Goal: Information Seeking & Learning: Learn about a topic

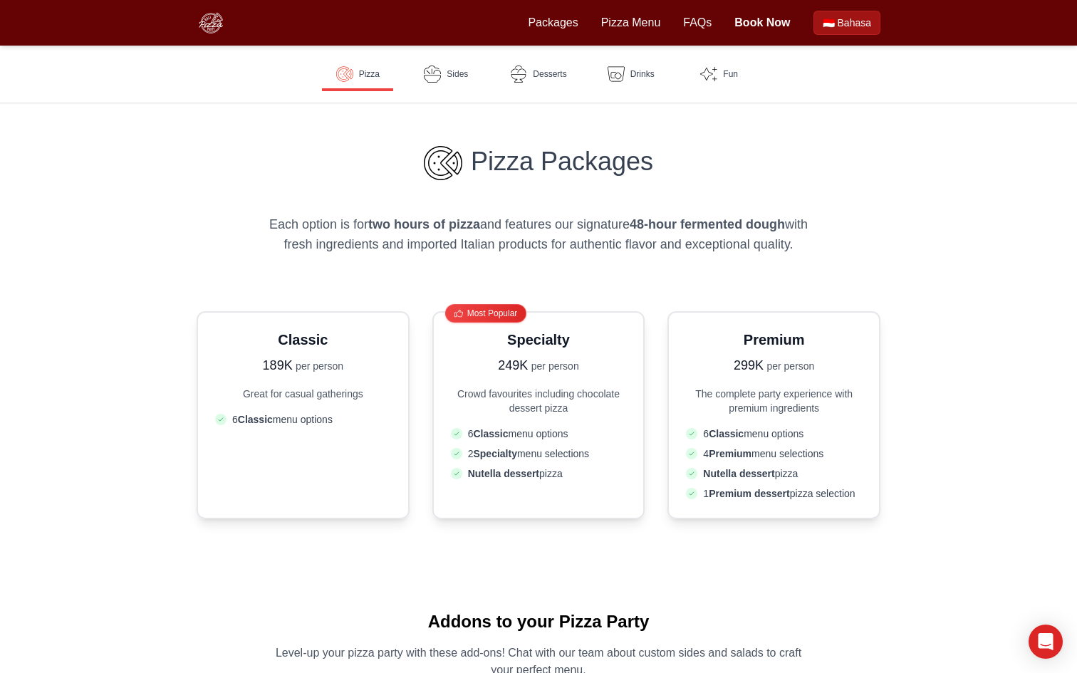
scroll to position [227, 0]
click at [747, 25] on link "Book Now" at bounding box center [762, 22] width 56 height 17
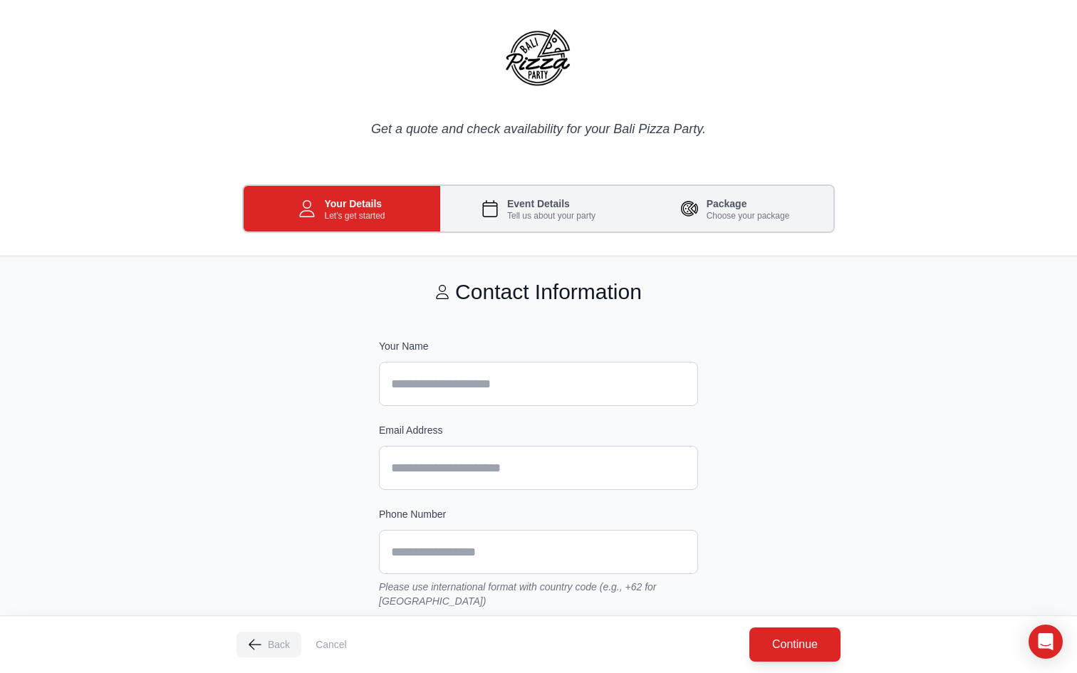
scroll to position [106, 0]
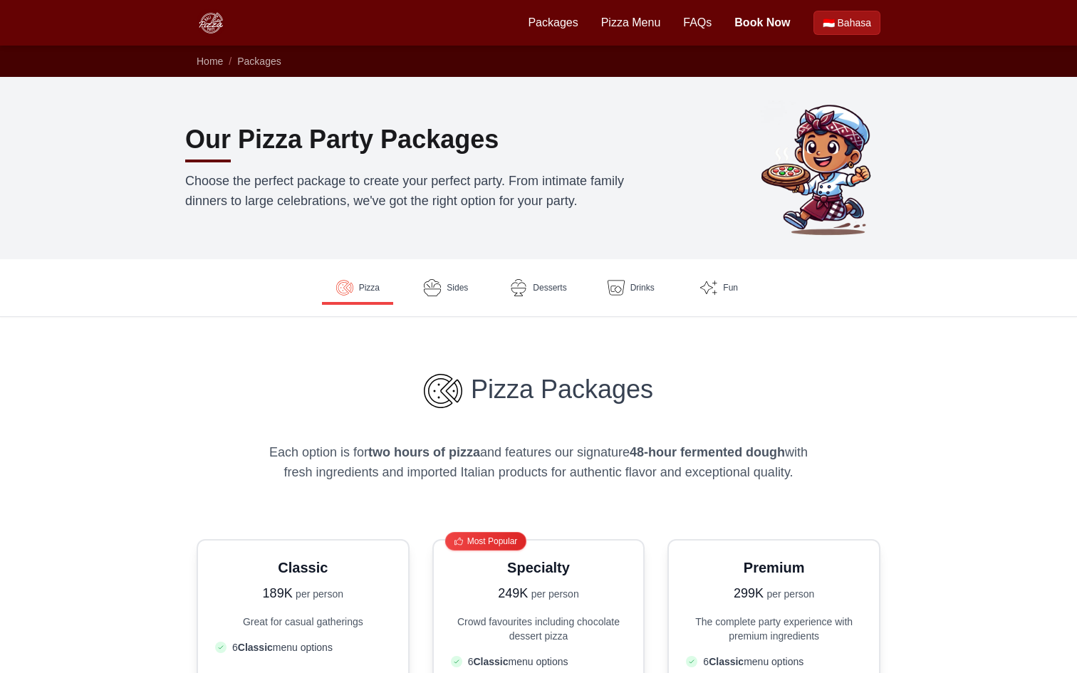
scroll to position [227, 0]
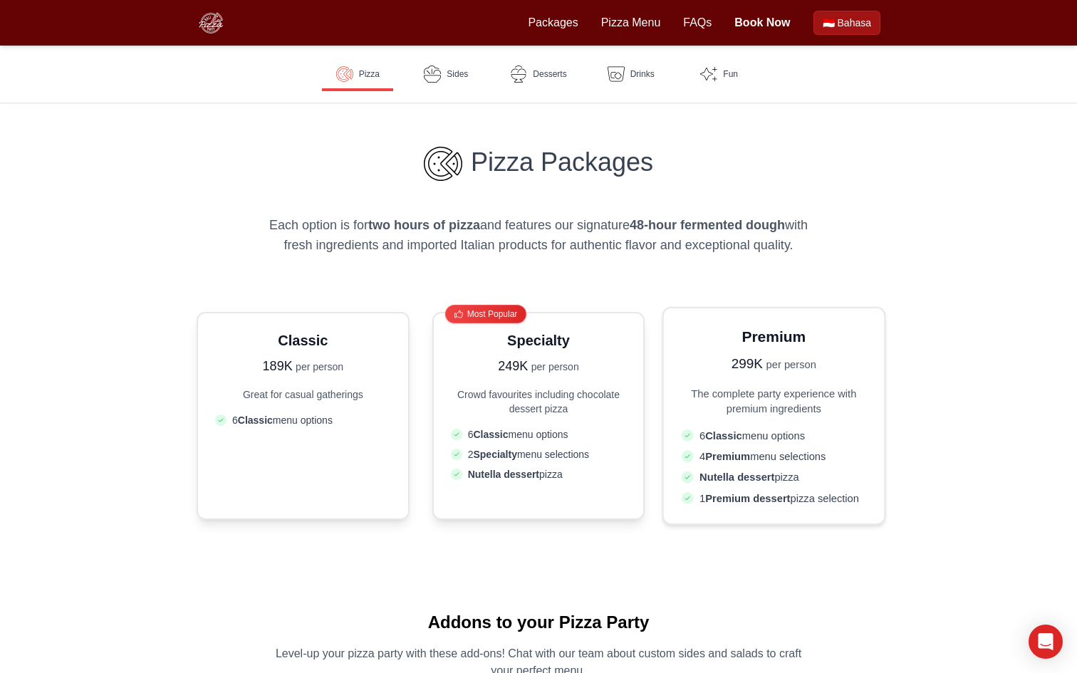
click at [817, 373] on p "299K per person" at bounding box center [773, 363] width 184 height 21
click at [756, 468] on ul "6 Classic menu options 4 Premium menu selections Nutella dessert pizza 1" at bounding box center [773, 467] width 184 height 78
click at [756, 491] on span "1 Premium dessert pizza selection" at bounding box center [779, 498] width 160 height 15
click at [548, 441] on span "6 Classic menu options" at bounding box center [516, 435] width 105 height 15
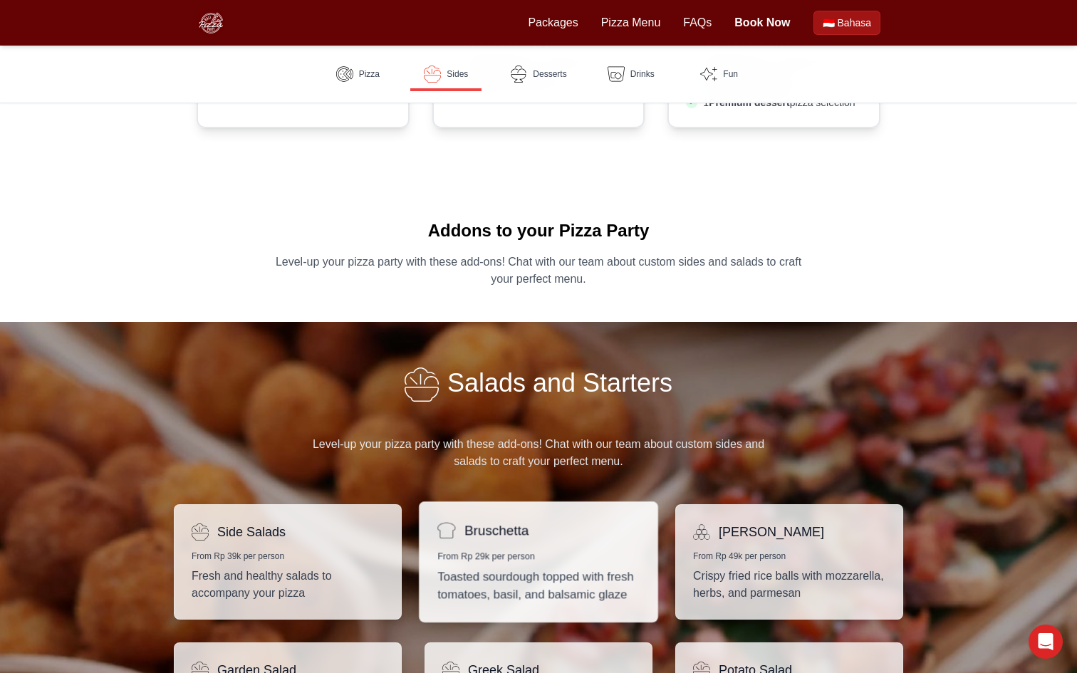
click at [537, 566] on div "Bruschetta From Rp 29k per person Toasted sourdough topped with fresh tomatoes,…" at bounding box center [538, 561] width 239 height 121
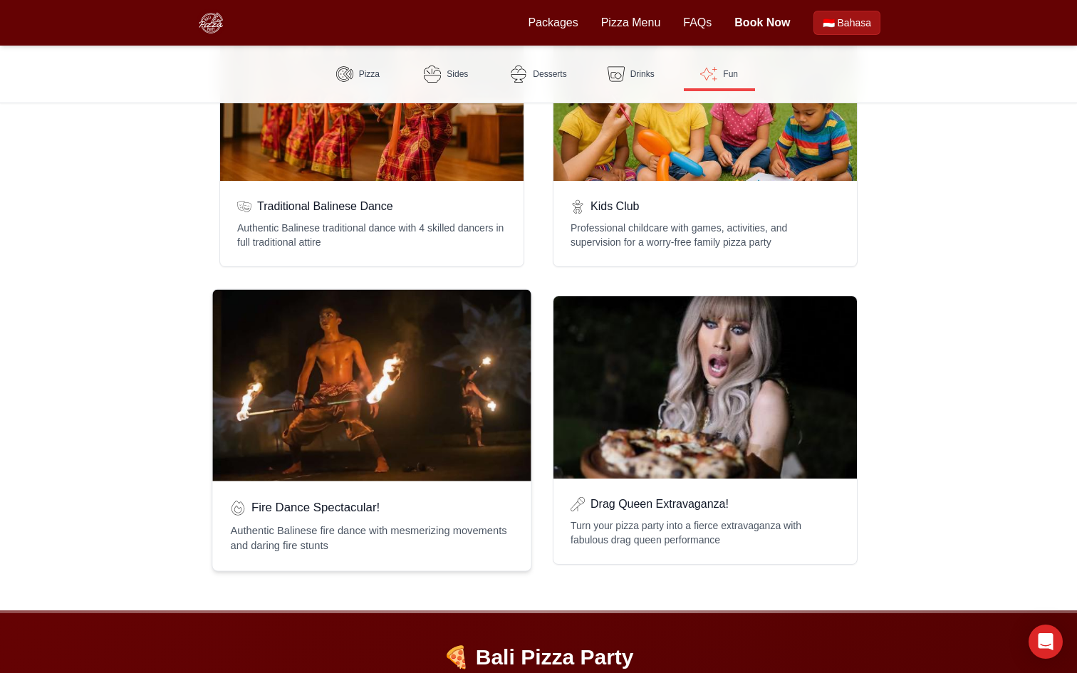
scroll to position [2742, 0]
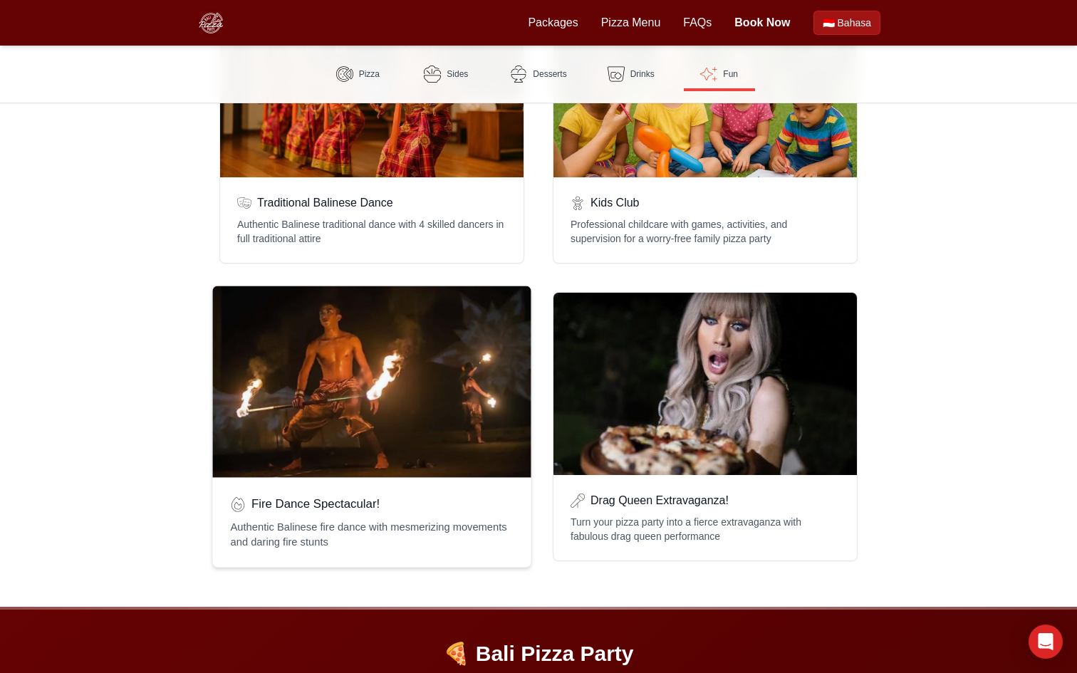
click at [449, 477] on div "Fire Dance Spectacular! Authentic Balinese fire dance with mesmerizing movement…" at bounding box center [371, 522] width 318 height 90
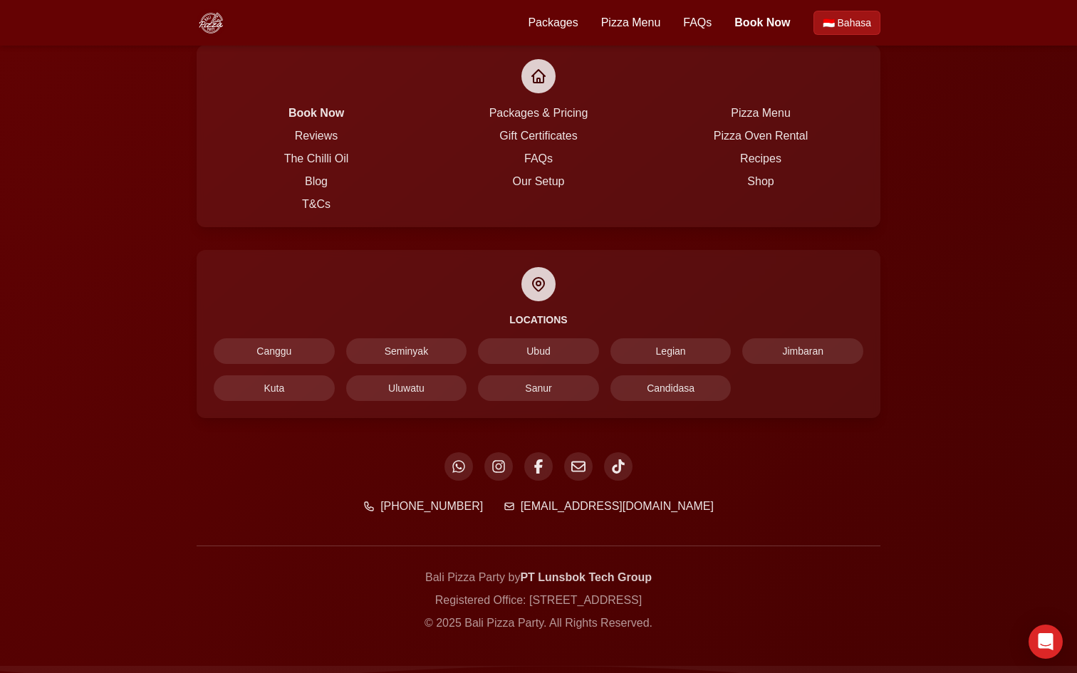
scroll to position [1426, 0]
click at [462, 472] on icon at bounding box center [459, 466] width 16 height 16
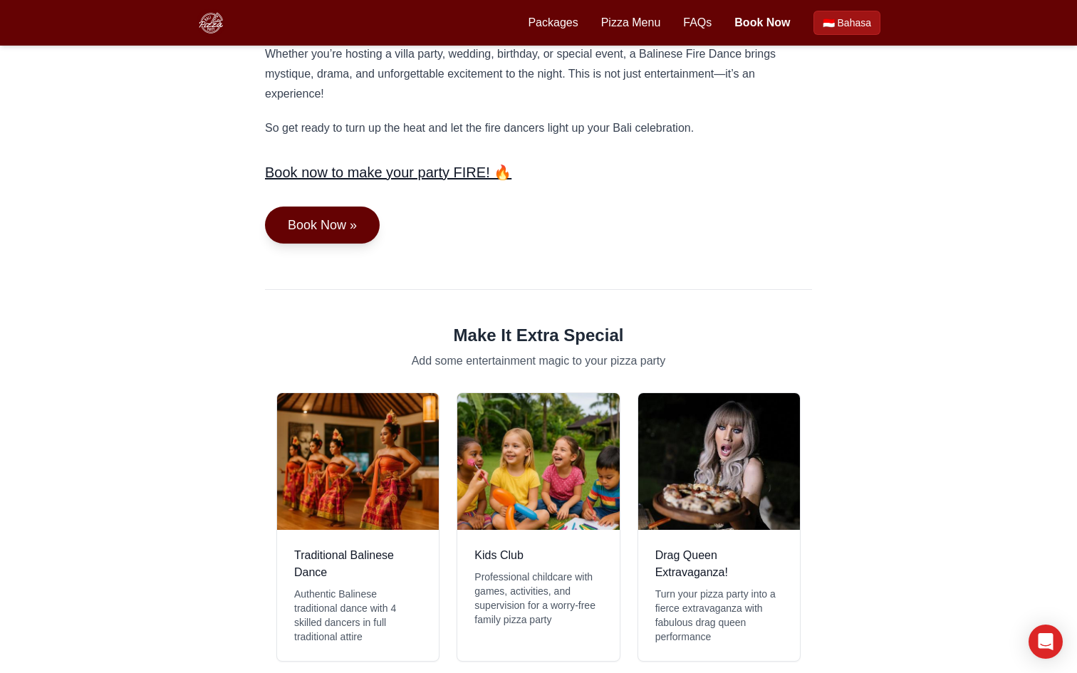
scroll to position [0, 0]
